Goal: Task Accomplishment & Management: Manage account settings

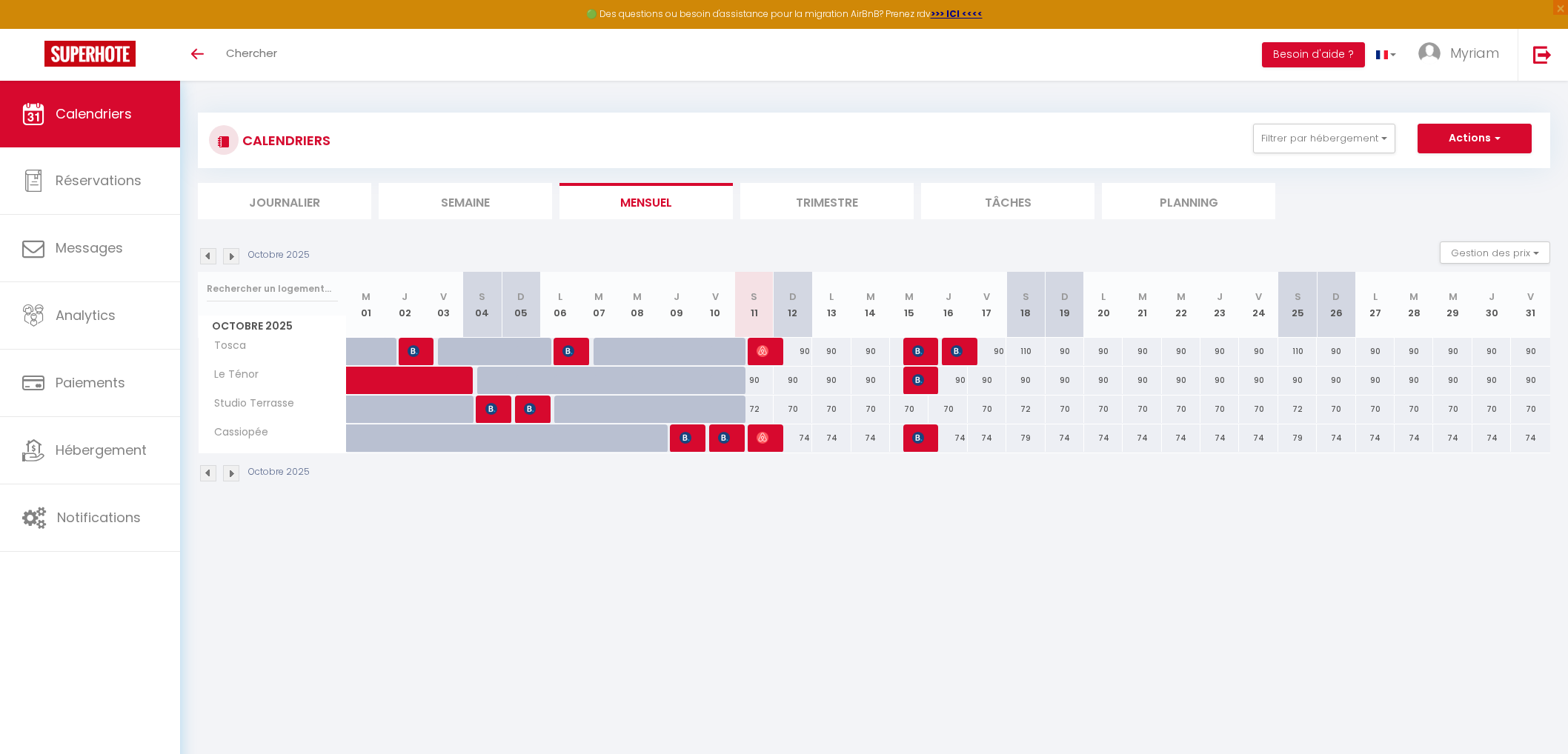
select select
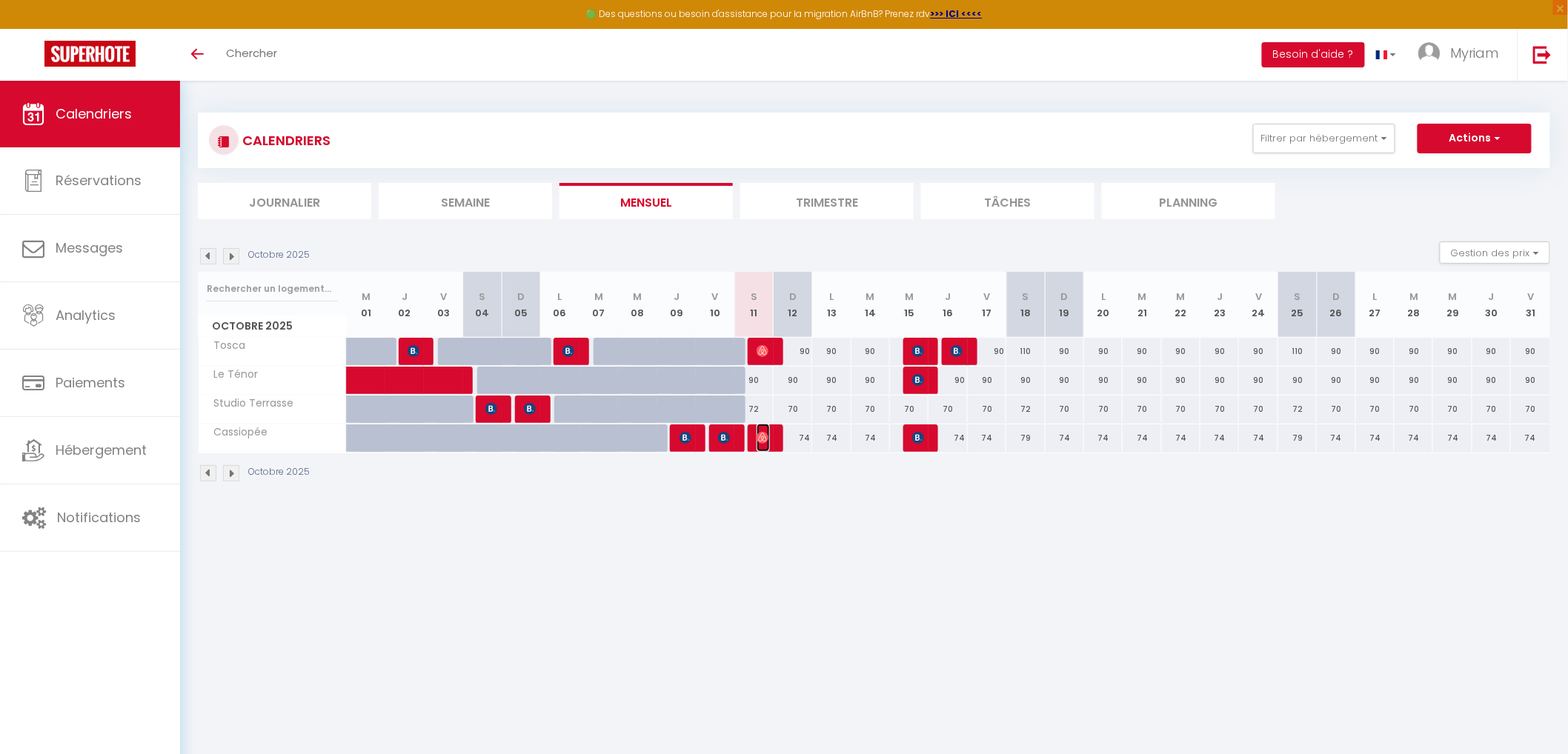
click at [767, 437] on img at bounding box center [762, 437] width 12 height 12
select select "OK"
select select "0"
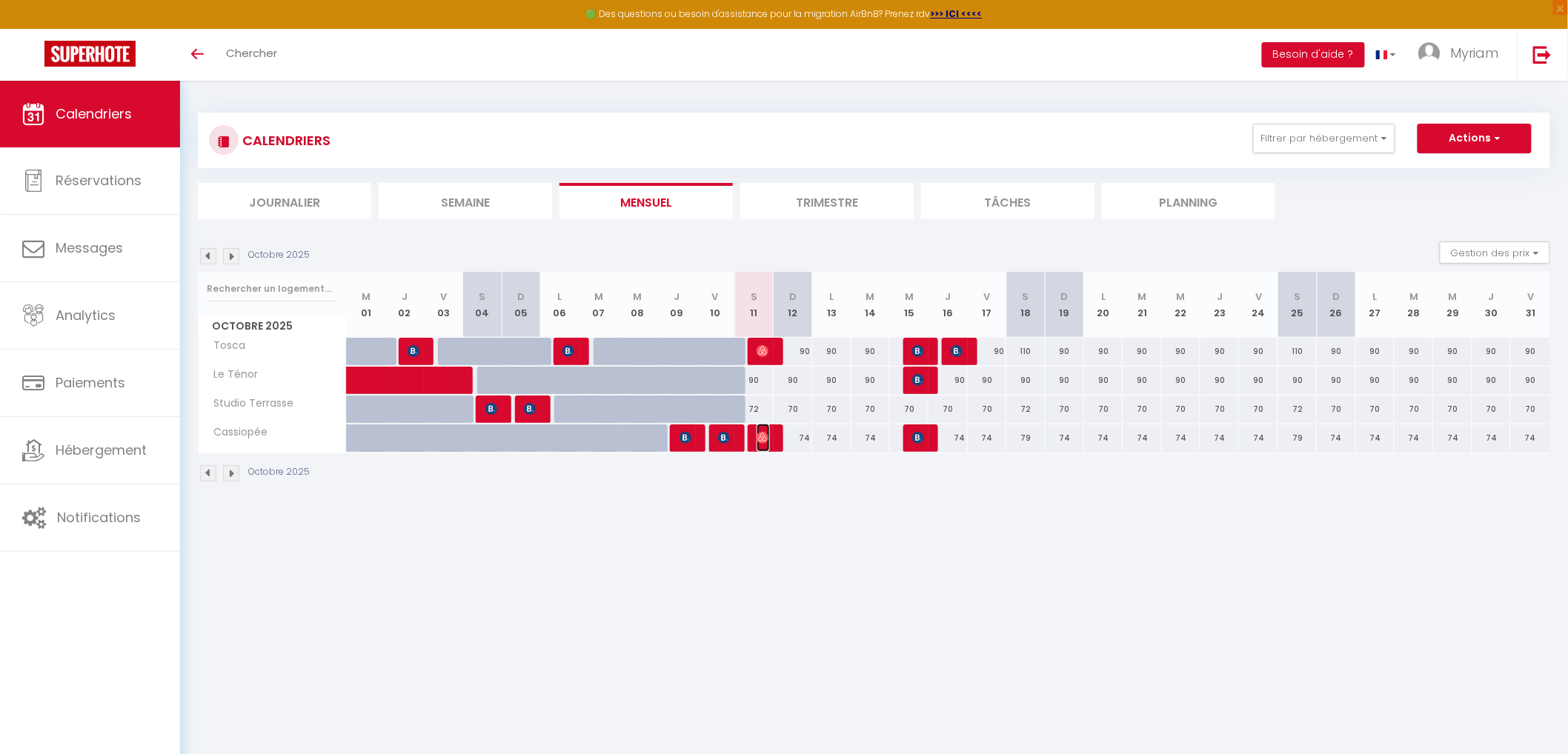
select select "1"
select select
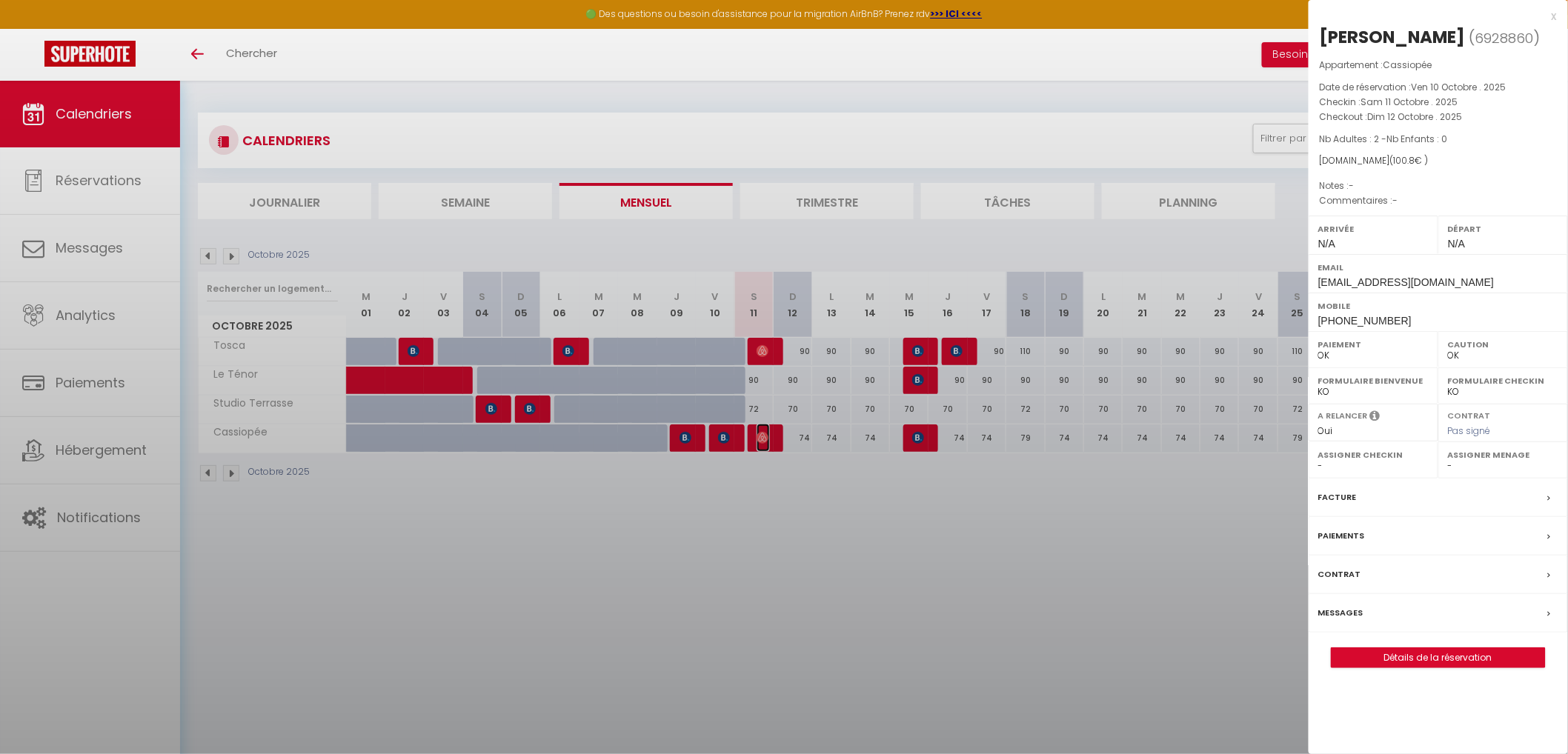
select select "1262"
